Goal: Transaction & Acquisition: Subscribe to service/newsletter

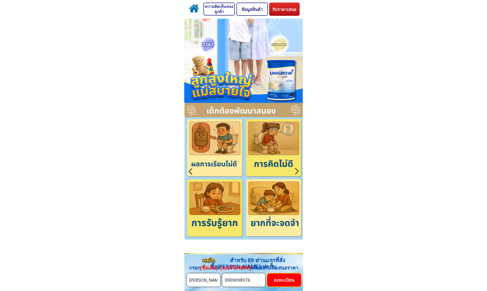
scroll to position [154, 0]
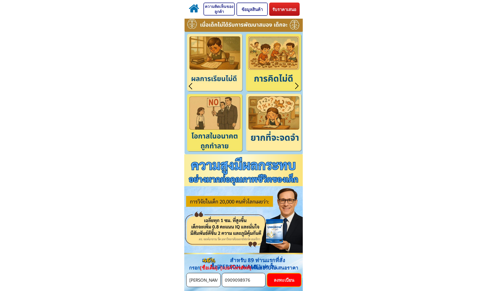
click at [282, 283] on p "ลงทะเบียน" at bounding box center [284, 279] width 34 height 13
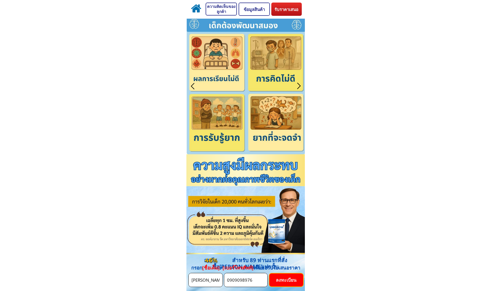
scroll to position [0, 0]
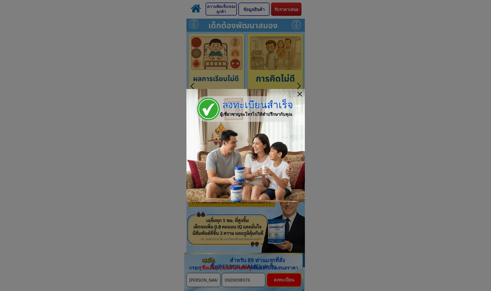
click at [300, 93] on div at bounding box center [300, 94] width 5 height 5
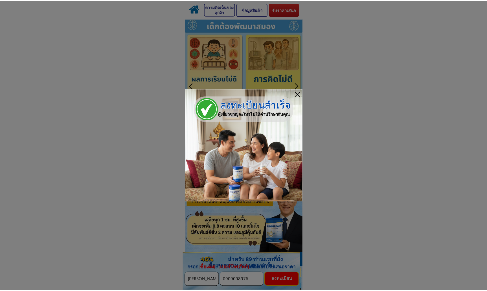
scroll to position [154, 0]
